Goal: Communication & Community: Answer question/provide support

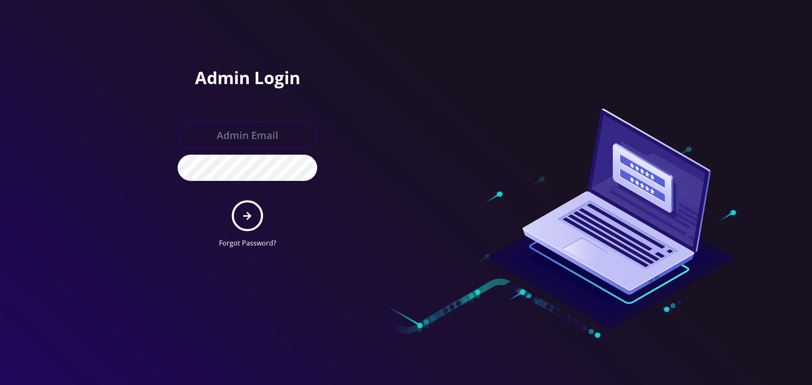
type input "[EMAIL_ADDRESS][DOMAIN_NAME]"
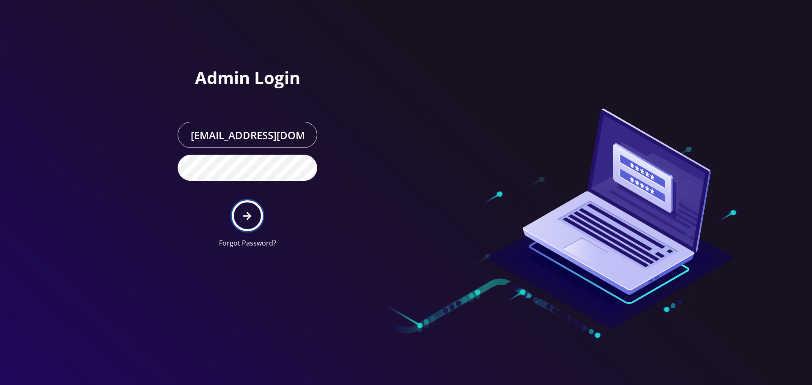
click at [251, 213] on icon "submit" at bounding box center [247, 215] width 8 height 9
click at [338, 56] on div "Admin Login Info@shluchimassist.com Forgot Password?" at bounding box center [285, 127] width 241 height 255
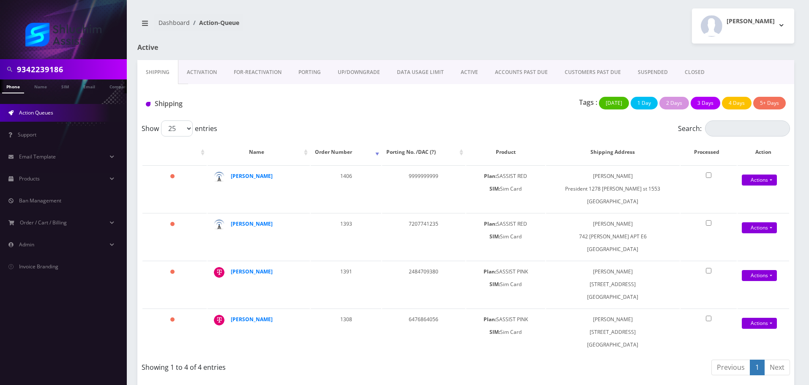
click at [71, 73] on input "9342239186" at bounding box center [71, 69] width 108 height 16
click at [531, 76] on link "ACCOUNTS PAST DUE" at bounding box center [522, 72] width 70 height 25
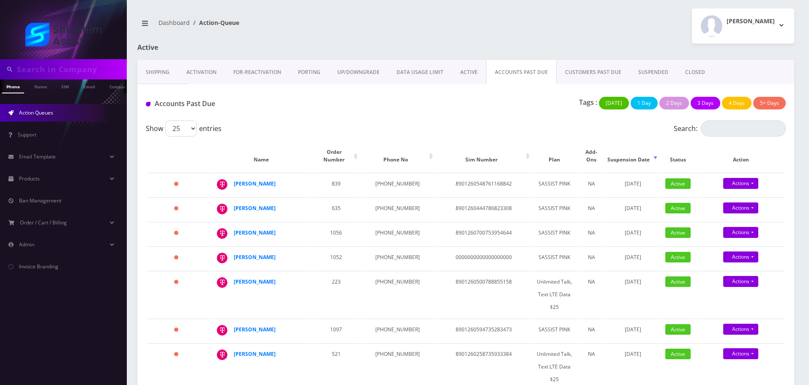
click at [399, 73] on link "DATA USAGE LIMIT" at bounding box center [420, 72] width 64 height 25
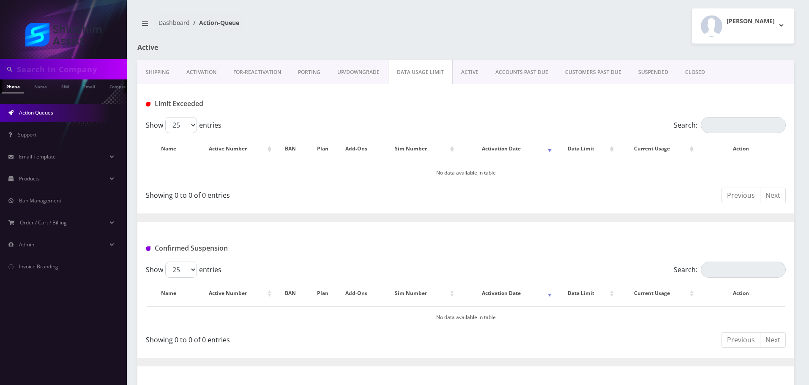
click at [480, 70] on link "ACTIVE" at bounding box center [470, 72] width 34 height 25
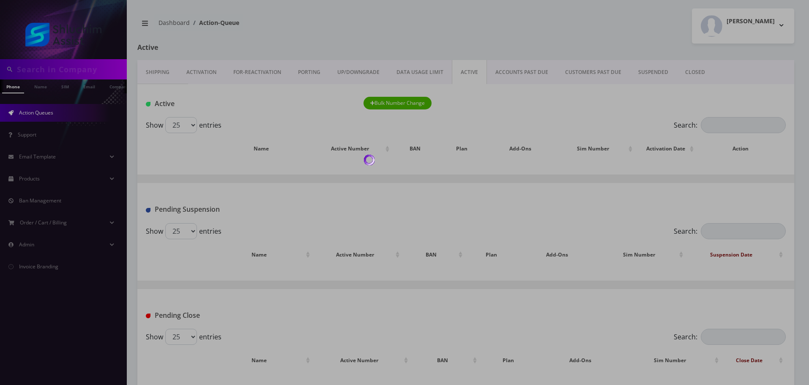
click at [526, 72] on div at bounding box center [404, 192] width 809 height 385
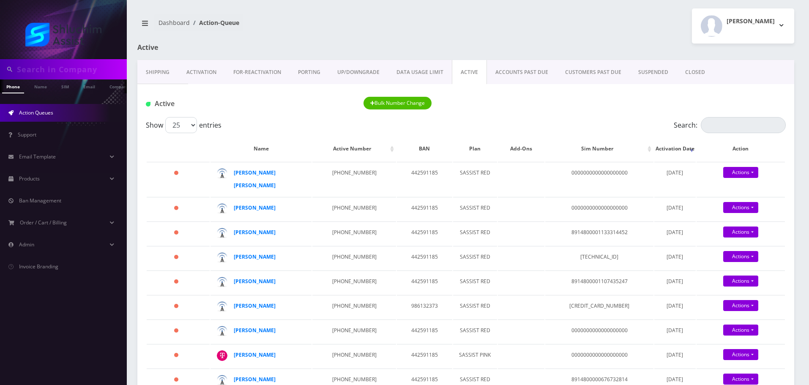
click at [534, 76] on link "ACCOUNTS PAST DUE" at bounding box center [522, 72] width 70 height 25
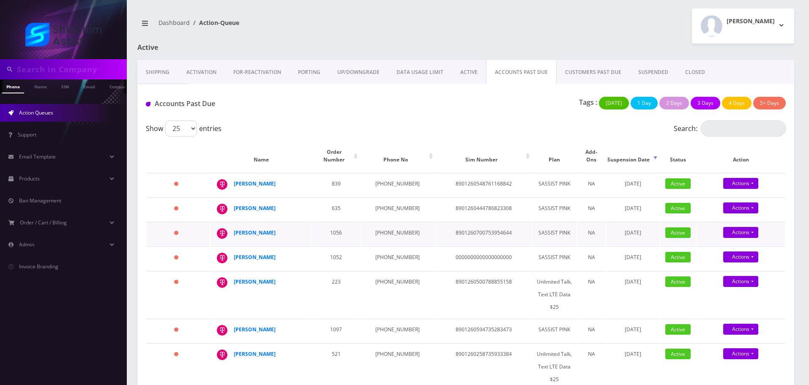
click at [342, 222] on td "1056" at bounding box center [336, 234] width 47 height 24
click at [477, 105] on div "Tags : Today 1 Day 2 Days 3 Days 4 Days 5+ Days" at bounding box center [574, 105] width 435 height 17
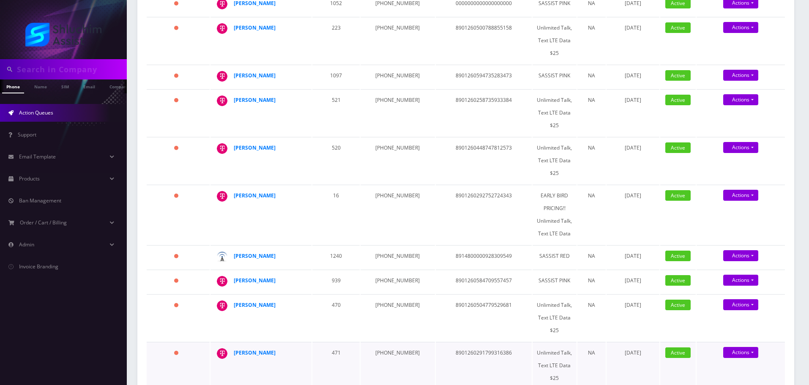
scroll to position [423, 0]
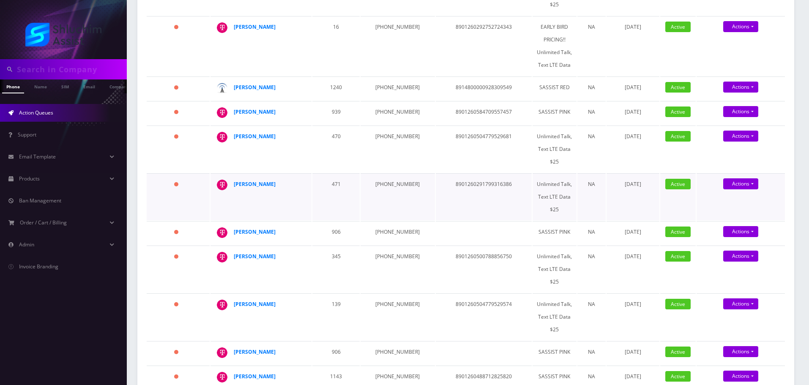
click at [439, 192] on td "8901260291799316386" at bounding box center [484, 196] width 96 height 47
click at [447, 178] on td "8901260291799316386" at bounding box center [484, 196] width 96 height 47
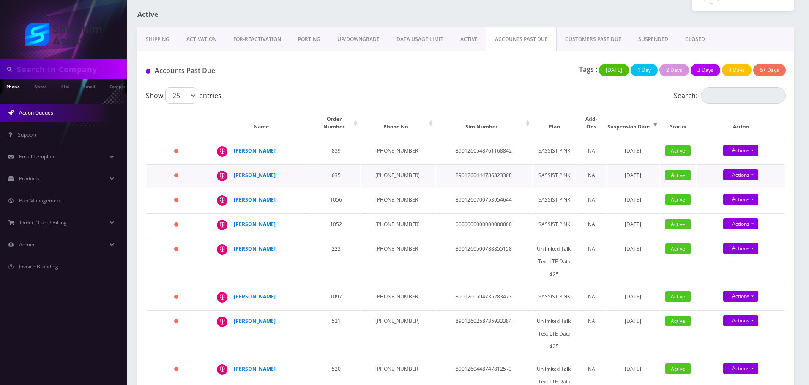
click at [392, 164] on td "929-218-6554" at bounding box center [398, 176] width 74 height 24
copy td "929-218-6554"
click at [387, 148] on td "347-725-6221" at bounding box center [398, 152] width 74 height 24
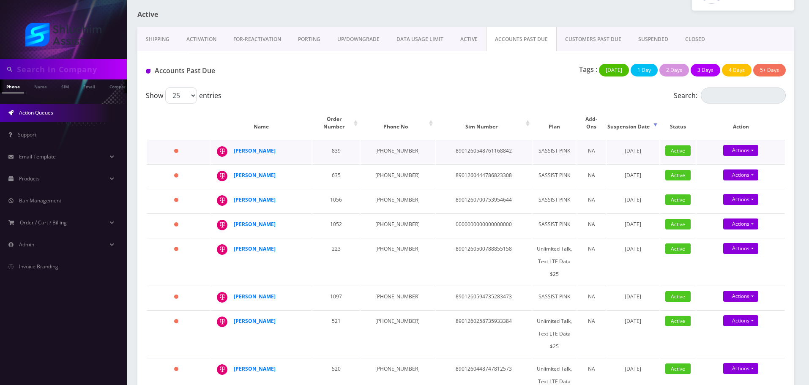
click at [388, 140] on td "347-725-6221" at bounding box center [398, 152] width 74 height 24
copy td "347-725-6221"
click at [391, 223] on td "845-459-9879" at bounding box center [398, 226] width 74 height 24
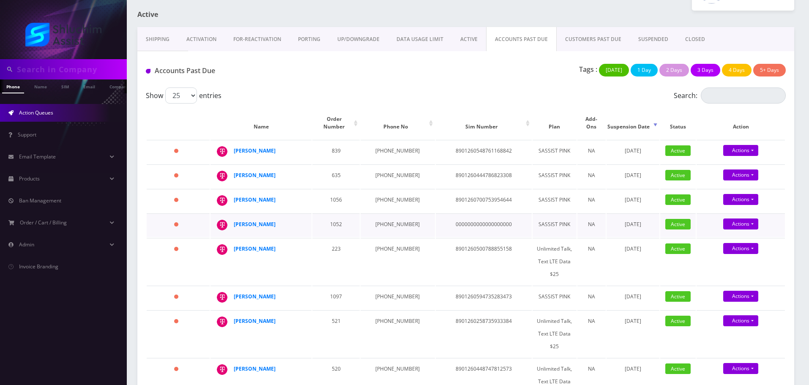
click at [391, 214] on td "845-459-9879" at bounding box center [398, 226] width 74 height 24
copy td "845-459-9879"
click at [391, 239] on td "934-223-9072" at bounding box center [398, 261] width 74 height 47
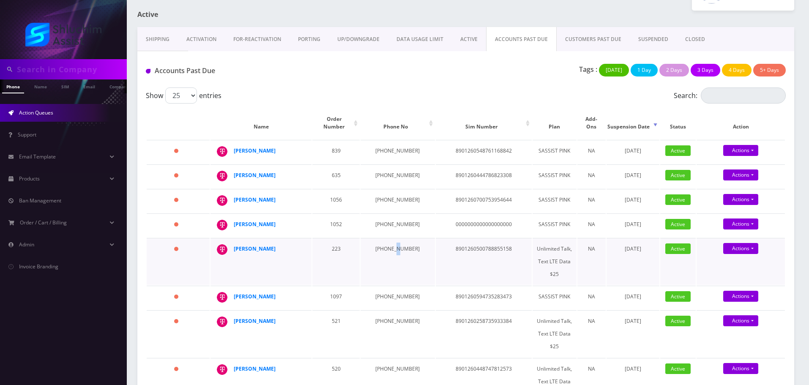
click at [391, 239] on td "934-223-9072" at bounding box center [398, 261] width 74 height 47
copy td "934-223-9072"
drag, startPoint x: 287, startPoint y: 166, endPoint x: 233, endPoint y: 167, distance: 54.1
click at [233, 167] on td "Miriam Rivky Fuhrer" at bounding box center [261, 176] width 101 height 24
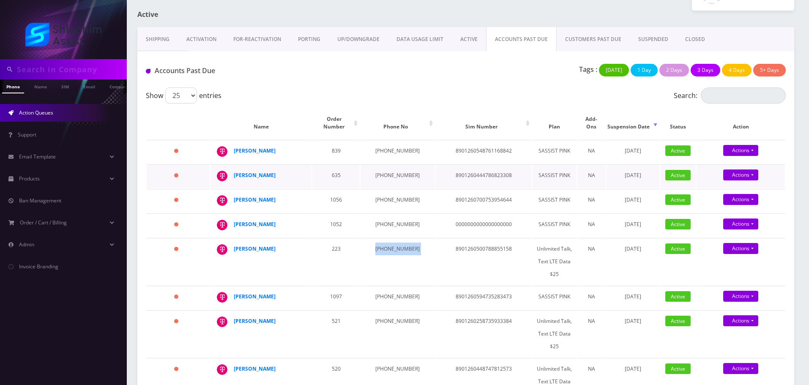
copy div "Miriam Rivky Fuhrer"
drag, startPoint x: 282, startPoint y: 147, endPoint x: 232, endPoint y: 144, distance: 49.5
click at [232, 144] on td "Levi Oster" at bounding box center [261, 152] width 101 height 24
copy div "Levi Oster"
click at [254, 172] on strong "Miriam Rivky Fuhrer" at bounding box center [255, 175] width 42 height 7
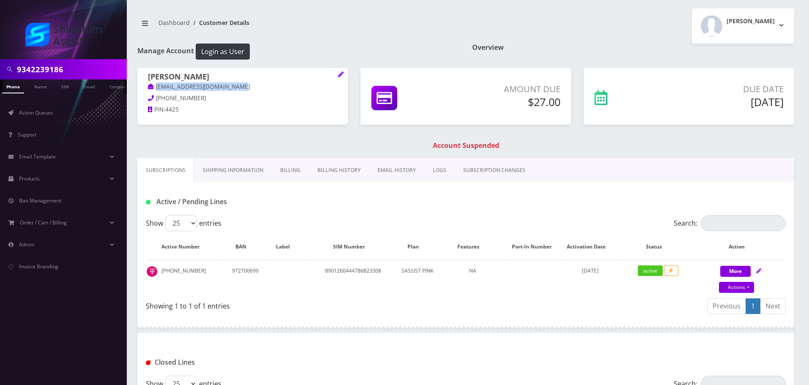
drag, startPoint x: 230, startPoint y: 85, endPoint x: 154, endPoint y: 88, distance: 75.7
click at [154, 88] on p "miriamrivkystudio@gmail.com" at bounding box center [242, 86] width 189 height 9
copy link "[EMAIL_ADDRESS][DOMAIN_NAME]"
click at [330, 173] on link "Billing History" at bounding box center [339, 170] width 60 height 25
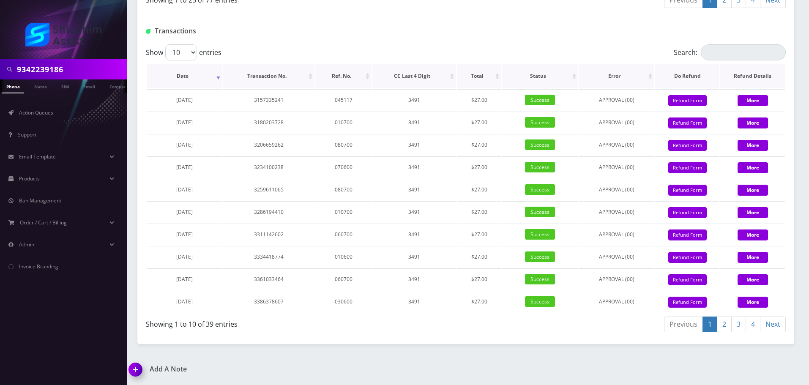
scroll to position [1012, 0]
click at [84, 67] on input "9342239186" at bounding box center [71, 69] width 108 height 16
paste input "347-725-6221"
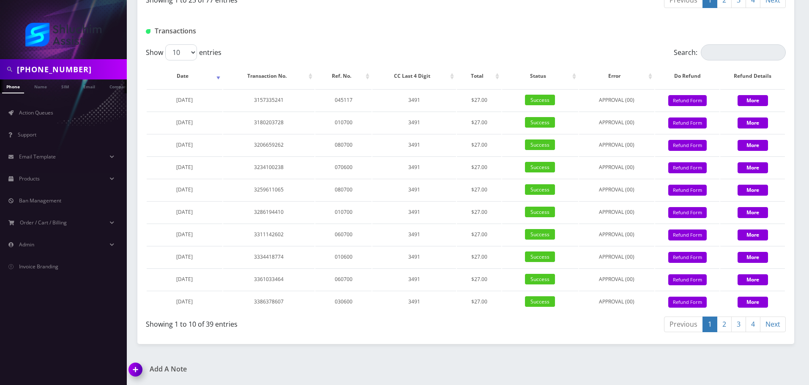
click at [64, 69] on input "347-725-6221" at bounding box center [71, 69] width 108 height 16
click at [51, 69] on input "347-725-6221" at bounding box center [71, 69] width 108 height 16
type input "3477256221"
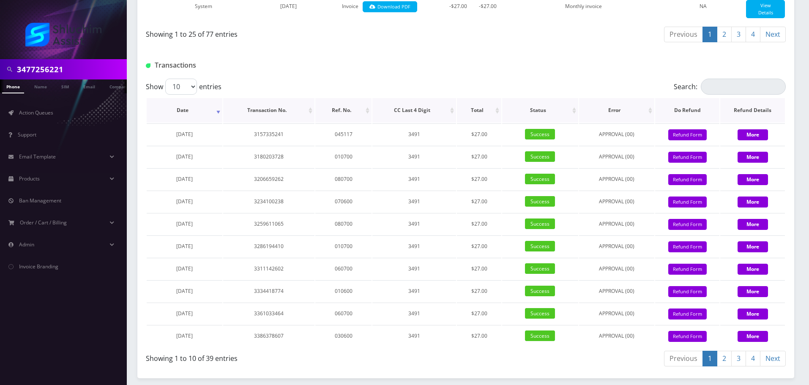
scroll to position [927, 0]
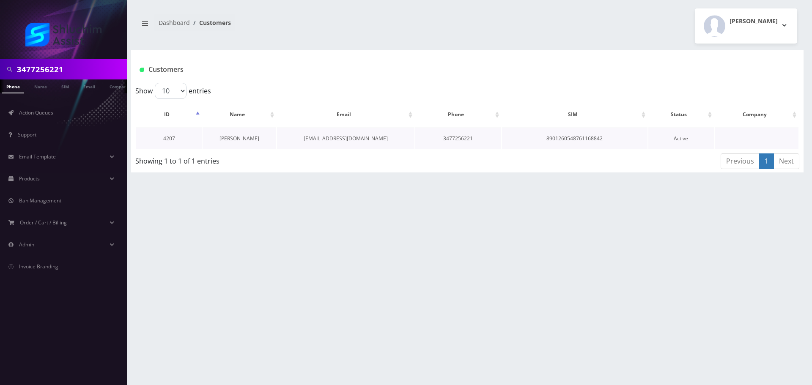
click at [240, 139] on link "[PERSON_NAME]" at bounding box center [239, 138] width 40 height 7
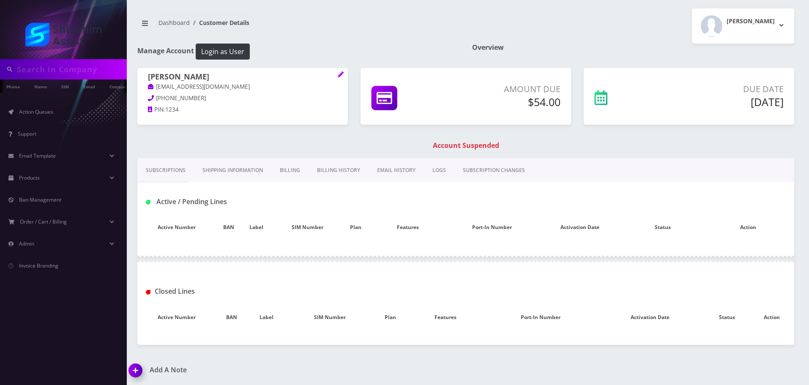
type input "3477256221"
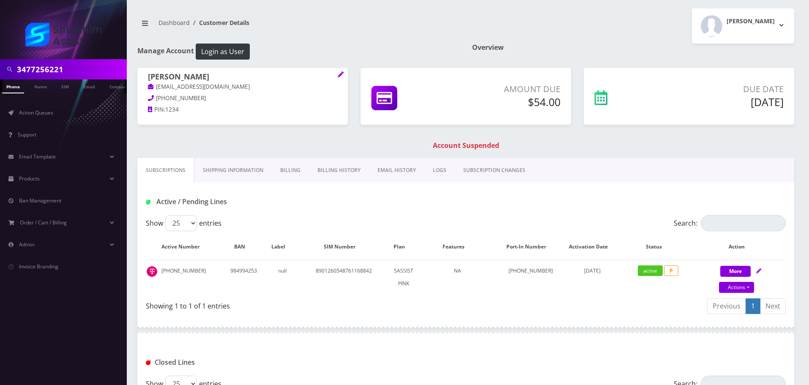
click at [351, 173] on link "Billing History" at bounding box center [339, 170] width 60 height 25
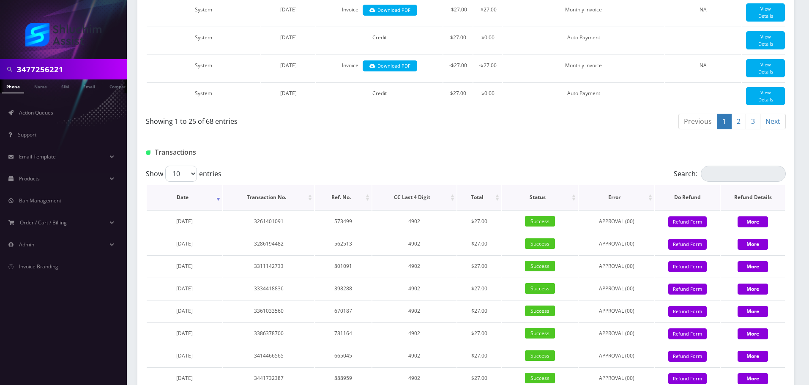
scroll to position [1012, 0]
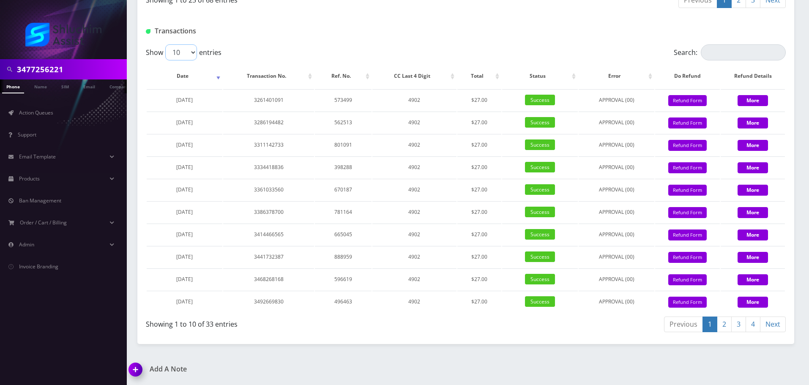
drag, startPoint x: 181, startPoint y: 55, endPoint x: 184, endPoint y: 60, distance: 5.9
click at [181, 55] on select "10 25 50 100" at bounding box center [181, 52] width 32 height 16
select select "100"
click at [165, 44] on select "10 25 50 100" at bounding box center [181, 52] width 32 height 16
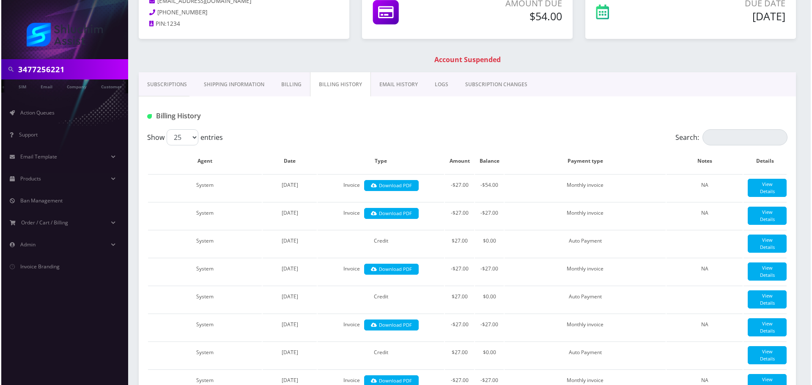
scroll to position [0, 0]
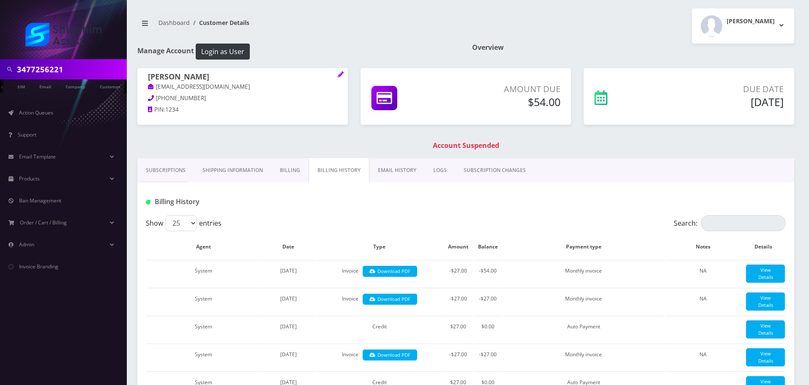
click at [397, 167] on link "EMAIL HISTORY" at bounding box center [397, 170] width 55 height 25
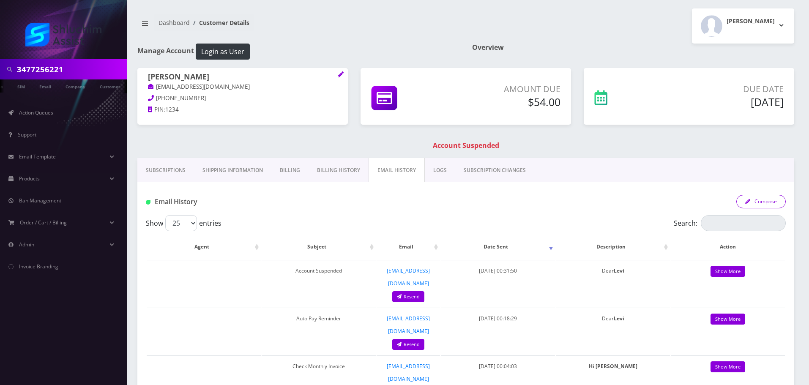
click at [765, 201] on button "Compose" at bounding box center [761, 202] width 49 height 14
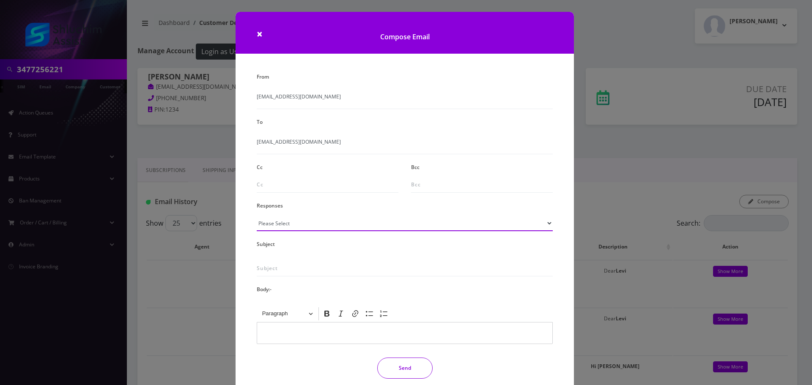
click at [304, 229] on select "Please Select TMobile port Unable to activate CH Pickup Past Due Pick up follow…" at bounding box center [405, 223] width 296 height 16
select select "30"
click at [257, 215] on select "Please Select TMobile port Unable to activate CH Pickup Past Due Pick up follow…" at bounding box center [405, 223] width 296 height 16
type input "ACTION REQUIRED Activate new sim"
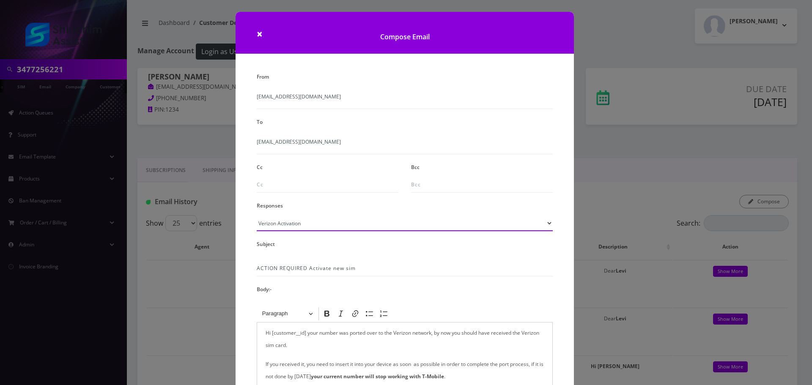
click at [513, 225] on select "Please Select TMobile port Unable to activate CH Pickup Past Due Pick up follow…" at bounding box center [405, 223] width 296 height 16
click at [257, 215] on select "Please Select TMobile port Unable to activate CH Pickup Past Due Pick up follow…" at bounding box center [405, 223] width 296 height 16
click at [336, 219] on select "Please Select TMobile port Unable to activate CH Pickup Past Due Pick up follow…" at bounding box center [405, 223] width 296 height 16
select select "29"
click at [257, 215] on select "Please Select TMobile port Unable to activate CH Pickup Past Due Pick up follow…" at bounding box center [405, 223] width 296 height 16
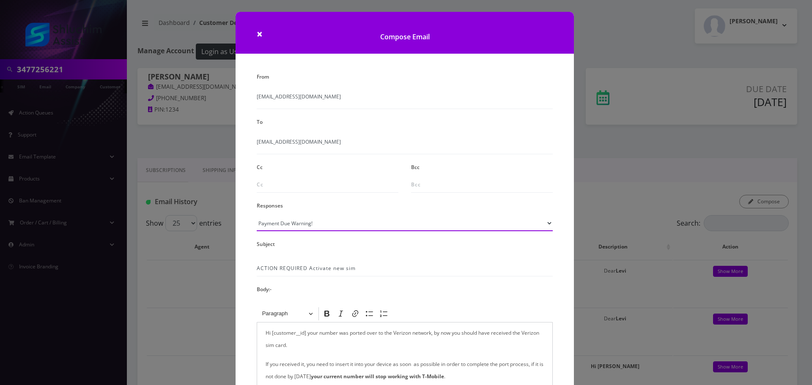
type input "Subject: URGENT Action Required: Past Due Payment for Shluchim Assist"
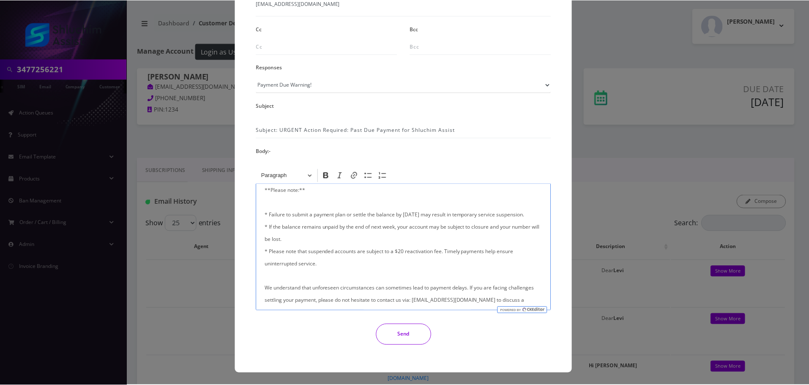
scroll to position [202, 0]
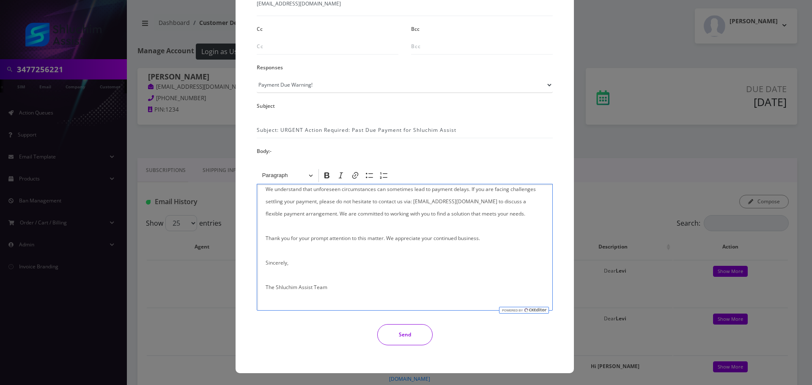
click at [401, 334] on button "Send" at bounding box center [404, 334] width 55 height 21
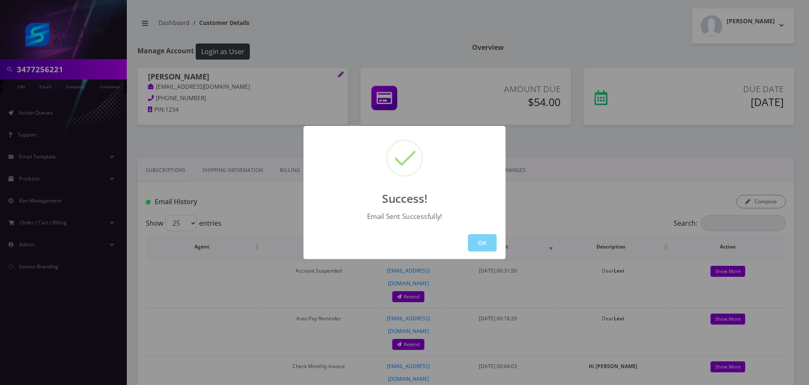
click at [490, 238] on button "OK" at bounding box center [482, 242] width 29 height 17
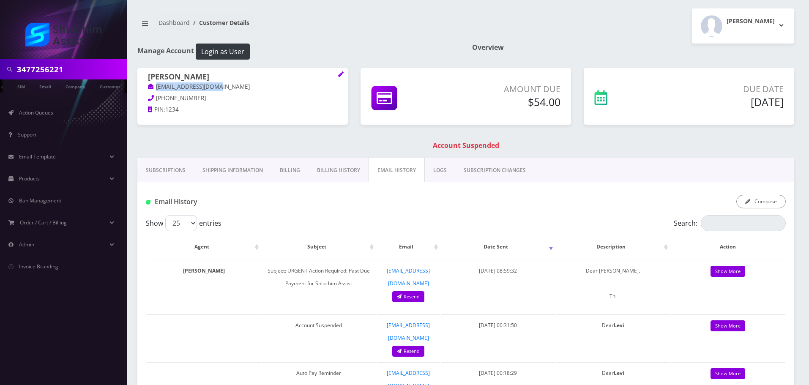
drag, startPoint x: 181, startPoint y: 90, endPoint x: 155, endPoint y: 91, distance: 26.7
click at [155, 91] on p "leviyoster@gmail.com" at bounding box center [242, 86] width 189 height 9
copy link "leviyoster@gmail.com"
click at [72, 63] on input "3477256221" at bounding box center [71, 69] width 108 height 16
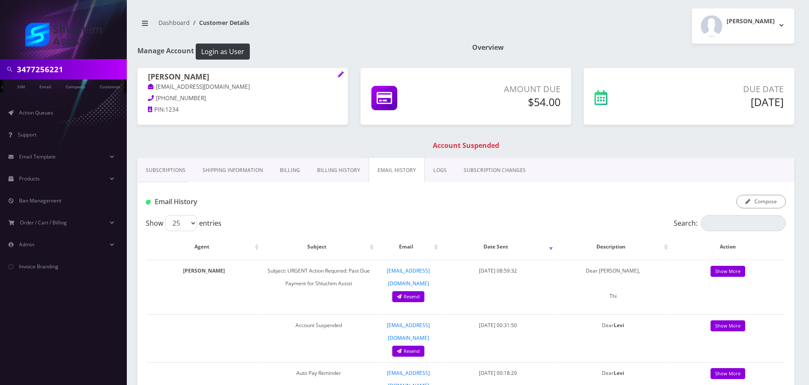
click at [72, 63] on input "3477256221" at bounding box center [71, 69] width 108 height 16
paste input "[EMAIL_ADDRESS][DOMAIN_NAME]"
type input "[EMAIL_ADDRESS][DOMAIN_NAME]"
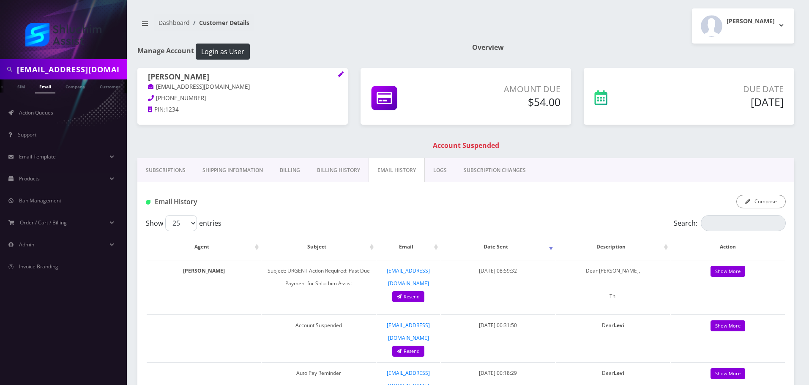
click at [39, 86] on link "Email" at bounding box center [45, 87] width 20 height 14
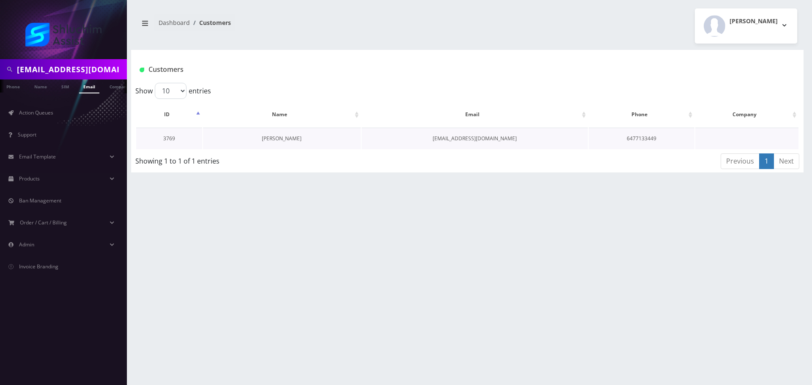
click at [284, 135] on link "[PERSON_NAME]" at bounding box center [282, 138] width 40 height 7
click at [284, 136] on link "[PERSON_NAME]" at bounding box center [282, 138] width 40 height 7
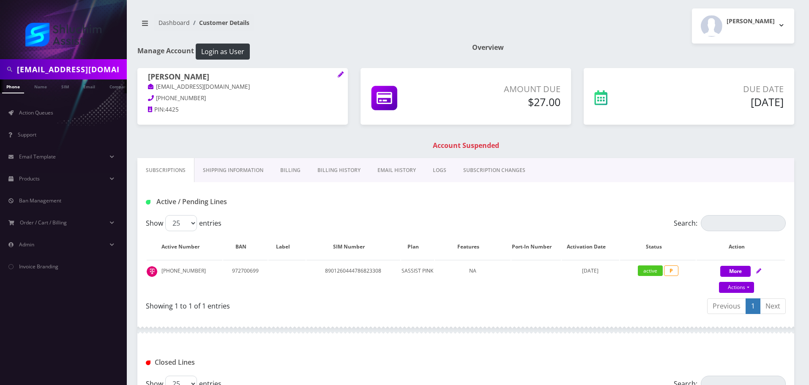
click at [389, 177] on link "EMAIL HISTORY" at bounding box center [396, 170] width 55 height 25
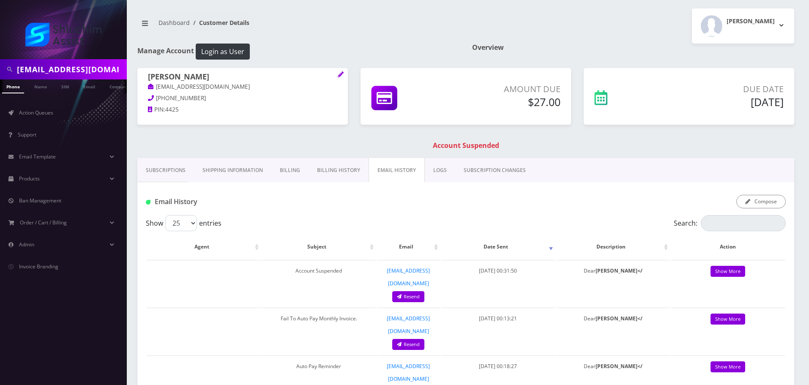
click at [330, 166] on link "Billing History" at bounding box center [339, 170] width 60 height 25
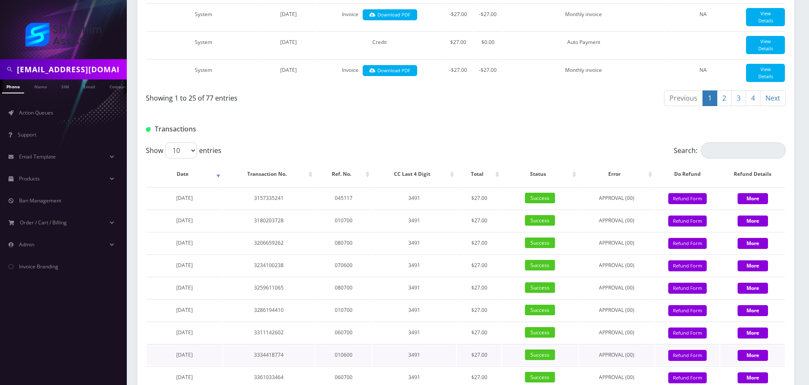
scroll to position [1012, 0]
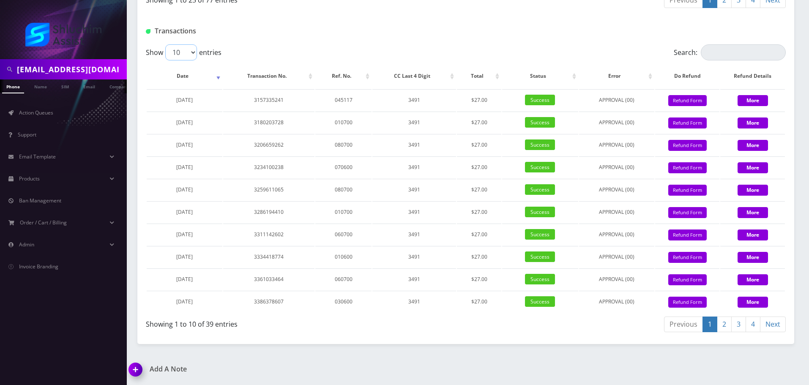
click at [182, 52] on select "10 25 50 100" at bounding box center [181, 52] width 32 height 16
select select "100"
click at [165, 44] on select "10 25 50 100" at bounding box center [181, 52] width 32 height 16
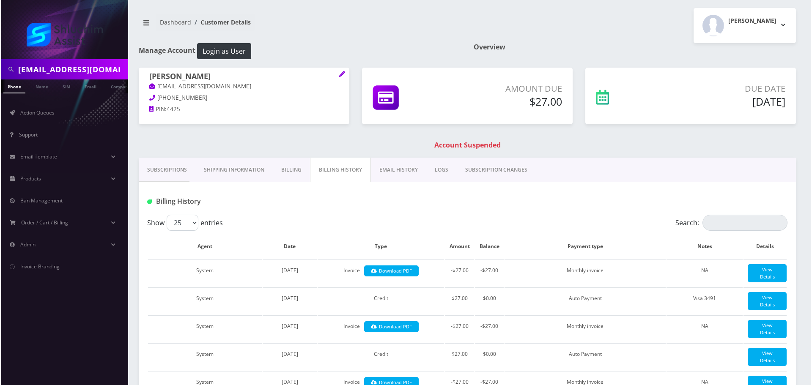
scroll to position [0, 0]
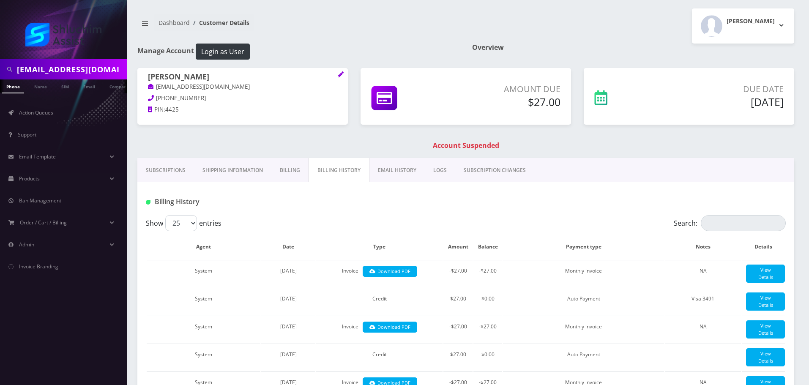
click at [398, 172] on link "EMAIL HISTORY" at bounding box center [397, 170] width 55 height 25
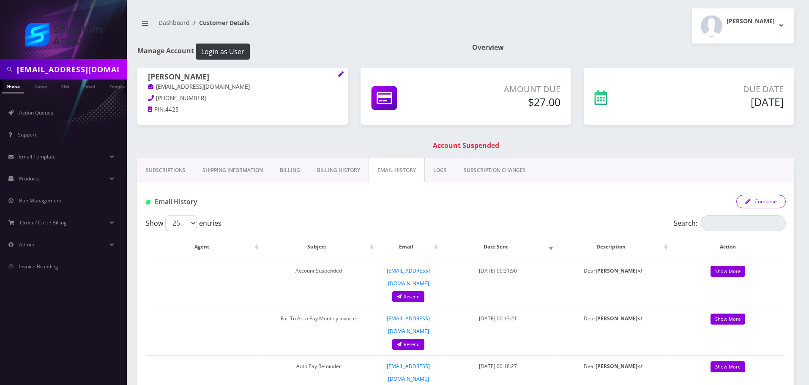
click at [752, 206] on button "Compose" at bounding box center [761, 202] width 49 height 14
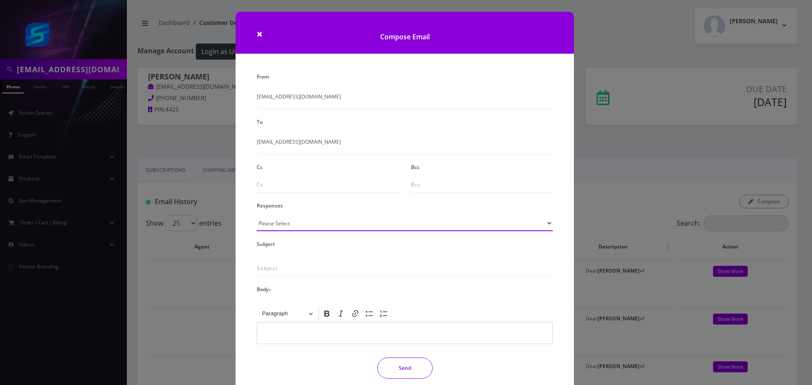
click at [324, 222] on select "Please Select TMobile port Unable to activate CH Pickup Past Due Pick up follow…" at bounding box center [405, 223] width 296 height 16
select select "29"
click at [257, 215] on select "Please Select TMobile port Unable to activate CH Pickup Past Due Pick up follow…" at bounding box center [405, 223] width 296 height 16
type input "Subject: URGENT Action Required: Past Due Payment for Shluchim Assist"
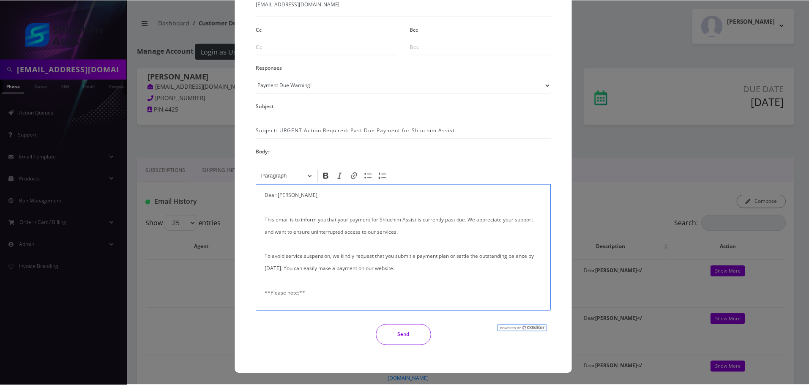
scroll to position [139, 0]
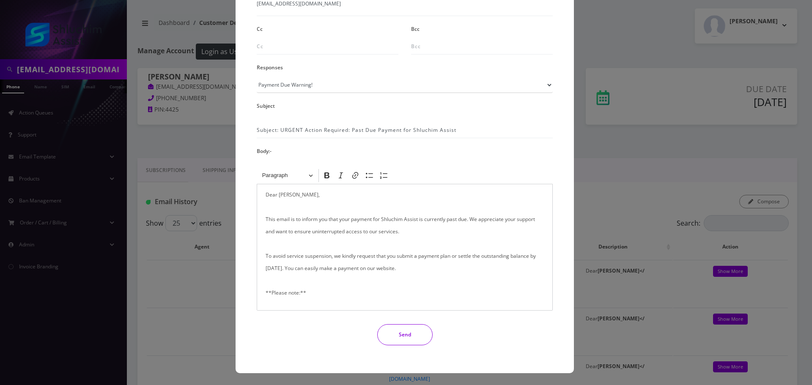
click at [418, 328] on button "Send" at bounding box center [404, 334] width 55 height 21
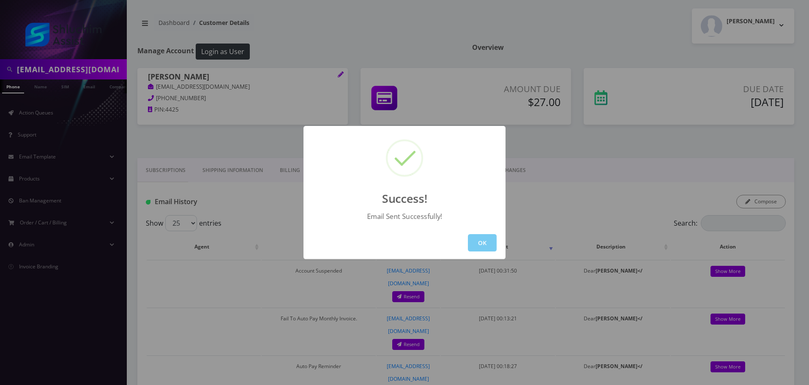
click at [474, 248] on button "OK" at bounding box center [482, 242] width 29 height 17
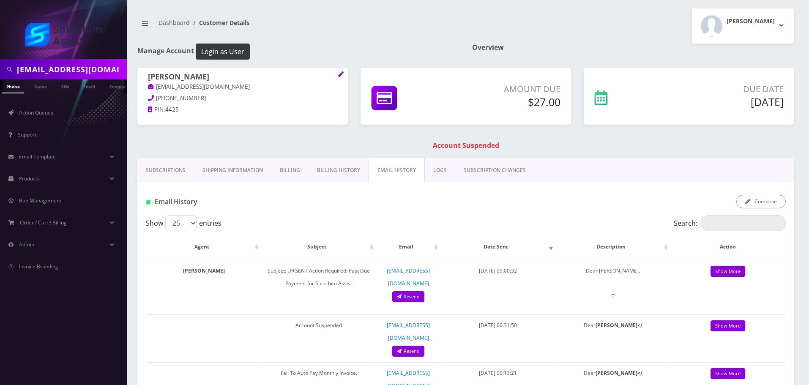
click at [75, 67] on input "[EMAIL_ADDRESS][DOMAIN_NAME]" at bounding box center [71, 69] width 108 height 16
click at [167, 167] on link "Subscriptions" at bounding box center [165, 170] width 57 height 25
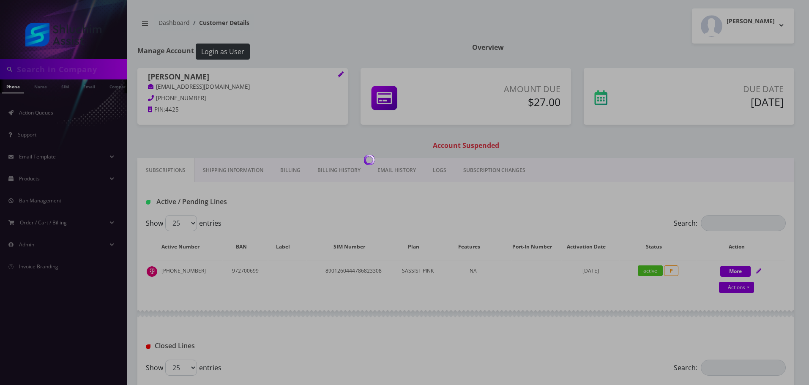
click at [32, 109] on div at bounding box center [404, 192] width 809 height 385
click at [47, 115] on div at bounding box center [404, 192] width 809 height 385
click at [47, 115] on span "Action Queues" at bounding box center [36, 112] width 34 height 7
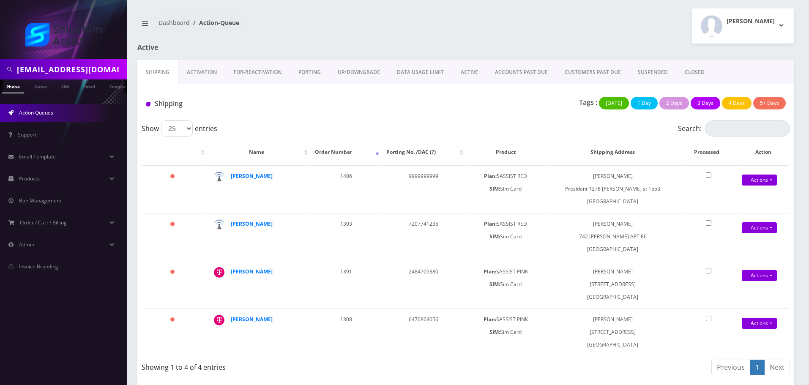
click at [106, 65] on input "[EMAIL_ADDRESS][DOMAIN_NAME]" at bounding box center [71, 69] width 108 height 16
